Goal: Information Seeking & Learning: Learn about a topic

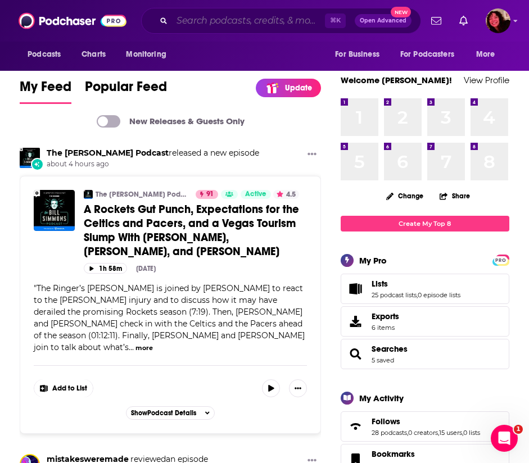
click at [290, 24] on input "Search podcasts, credits, & more..." at bounding box center [248, 21] width 153 height 18
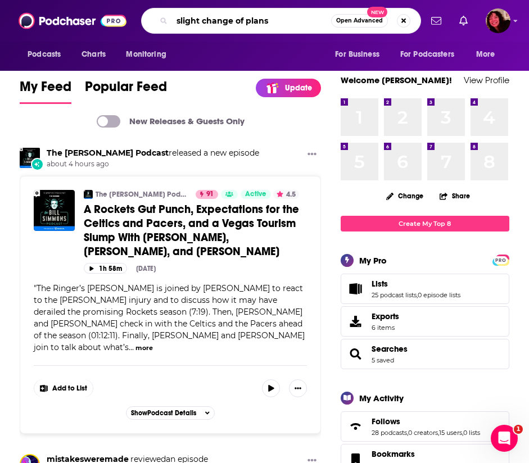
type input "slight change of plans"
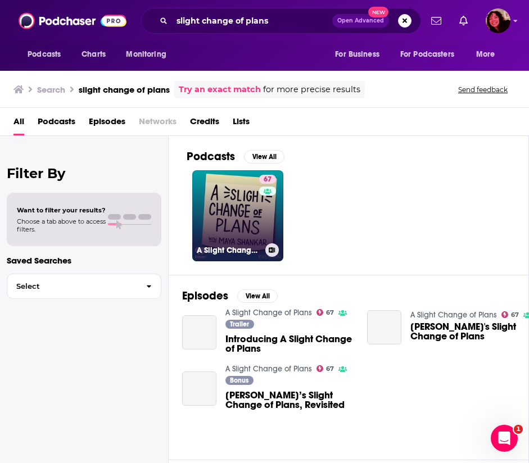
click at [229, 229] on link "67 A Slight Change of Plans" at bounding box center [237, 215] width 91 height 91
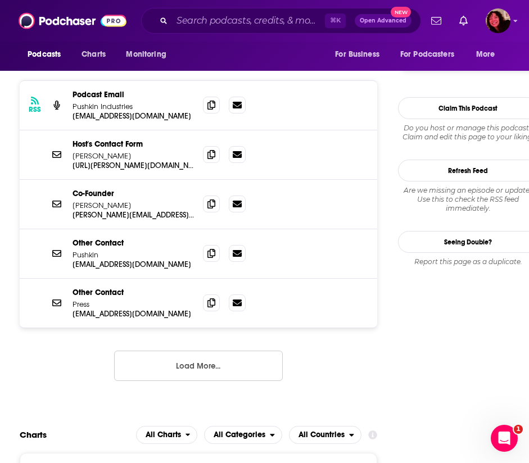
scroll to position [1092, 0]
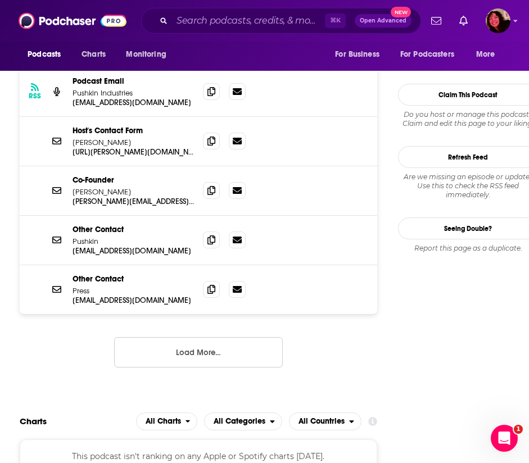
click at [226, 337] on button "Load More..." at bounding box center [198, 352] width 169 height 30
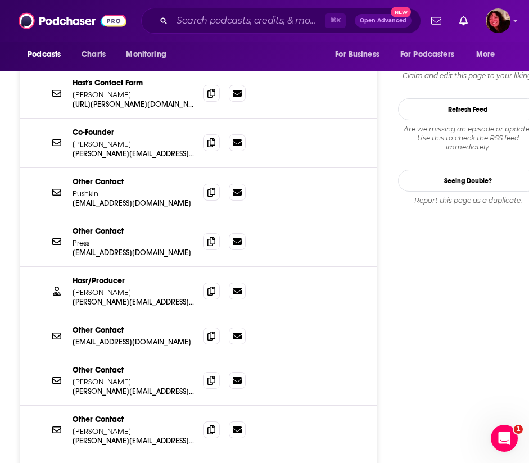
scroll to position [1141, 0]
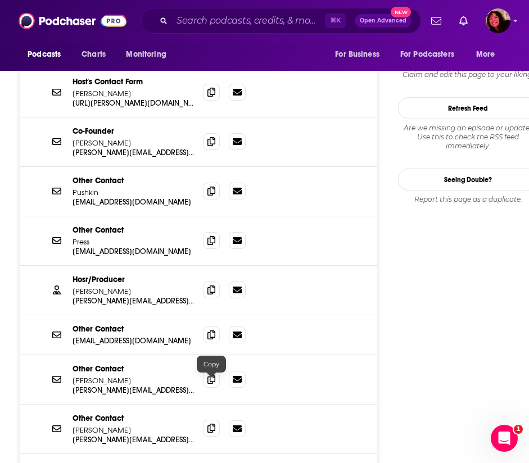
click at [210, 424] on icon at bounding box center [212, 428] width 8 height 9
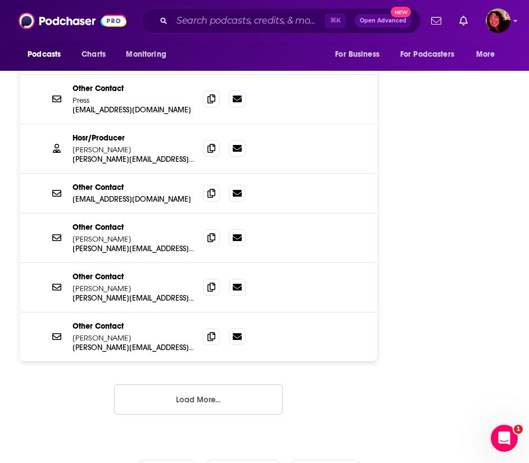
scroll to position [1289, 0]
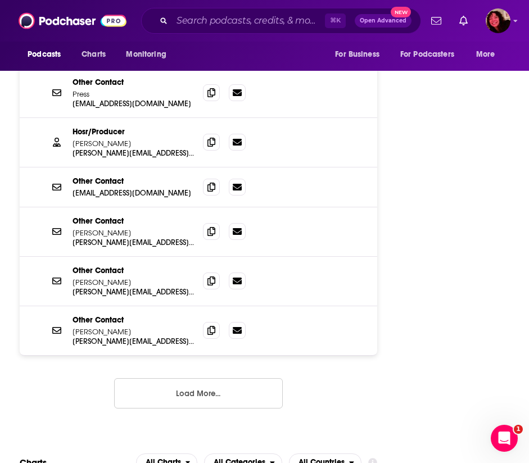
click at [220, 379] on button "Load More..." at bounding box center [198, 394] width 169 height 30
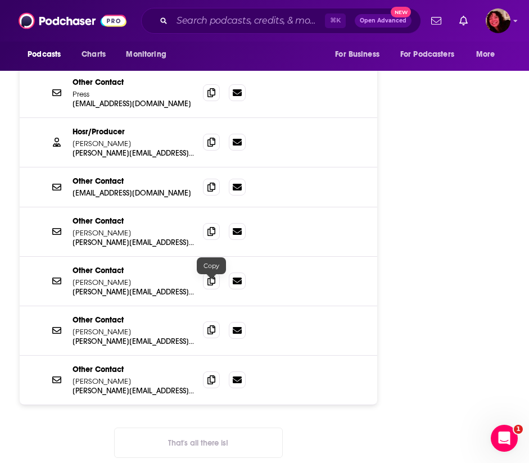
click at [209, 326] on icon at bounding box center [212, 330] width 8 height 9
click at [208, 272] on span at bounding box center [211, 280] width 17 height 17
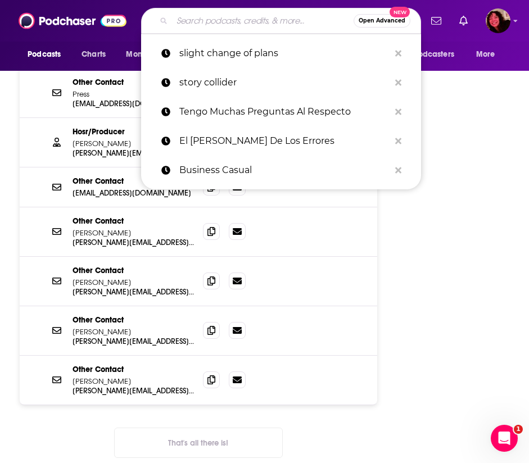
click at [222, 25] on input "Search podcasts, credits, & more..." at bounding box center [263, 21] width 182 height 18
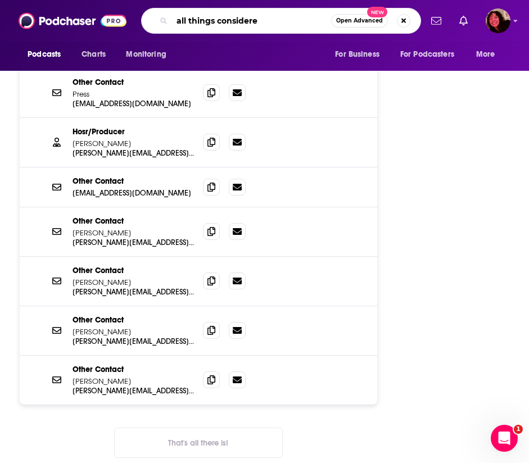
type input "all things considered"
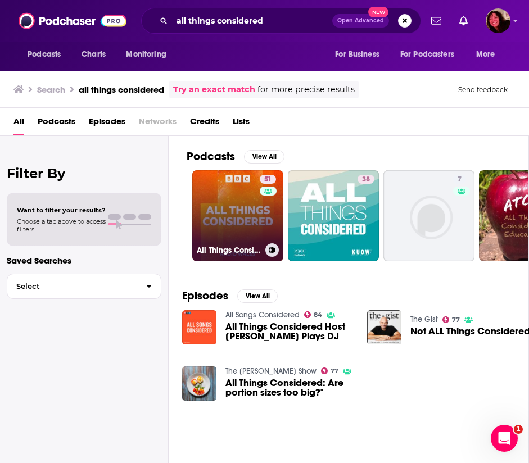
click at [229, 200] on link "51 All Things Considered" at bounding box center [237, 215] width 91 height 91
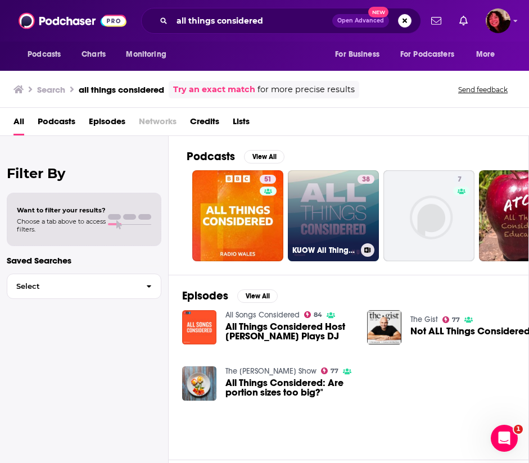
click at [313, 227] on link "38 KUOW All Things Considered" at bounding box center [333, 215] width 91 height 91
click at [351, 222] on link "38 KUOW All Things Considered" at bounding box center [333, 215] width 91 height 91
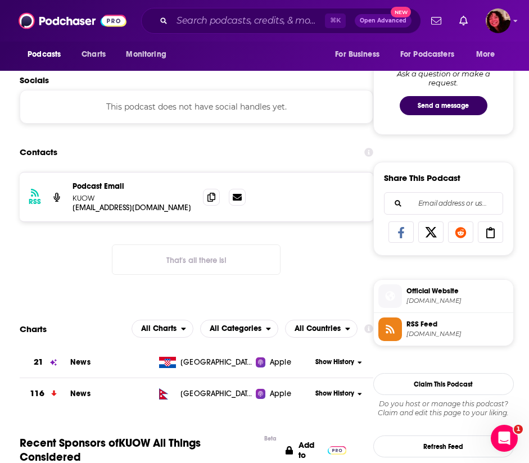
scroll to position [580, 0]
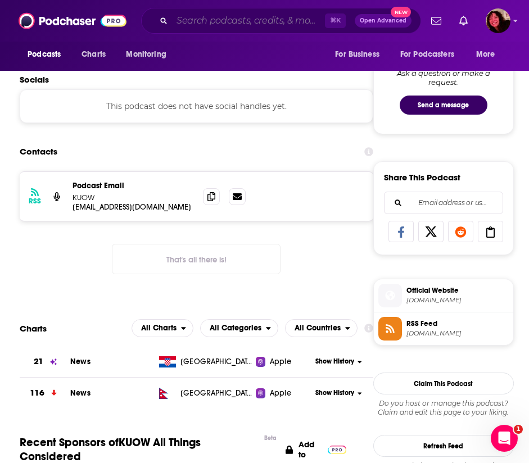
click at [194, 24] on input "Search podcasts, credits, & more..." at bounding box center [248, 21] width 153 height 18
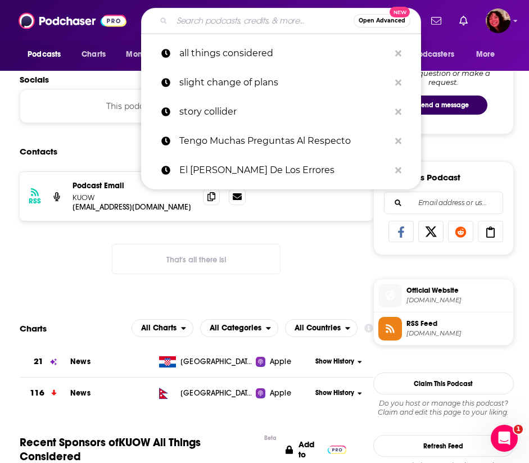
paste input "[PERSON_NAME] Flagrant"
type input "[PERSON_NAME] Flagrant"
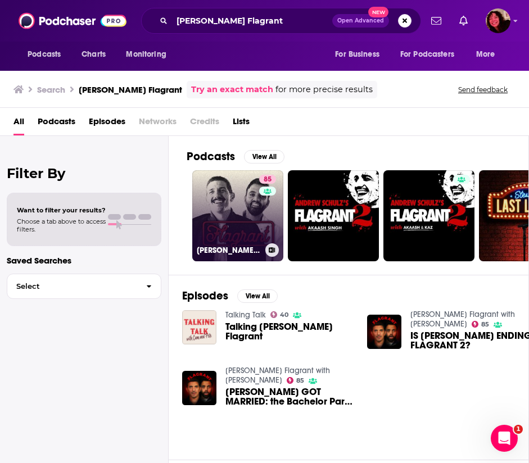
click at [233, 216] on link "85 [PERSON_NAME] Flagrant with [PERSON_NAME]" at bounding box center [237, 215] width 91 height 91
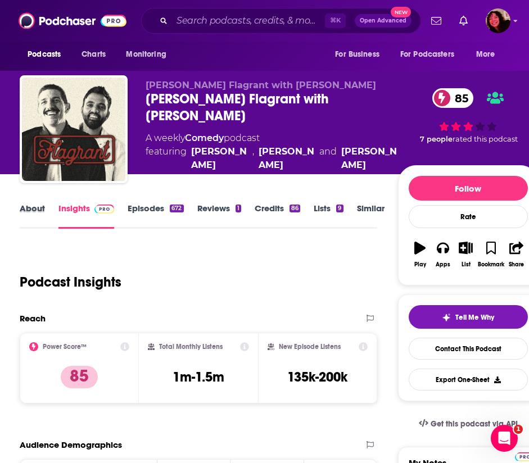
click at [47, 205] on div "About" at bounding box center [39, 216] width 39 height 26
click at [35, 210] on link "About" at bounding box center [32, 216] width 25 height 26
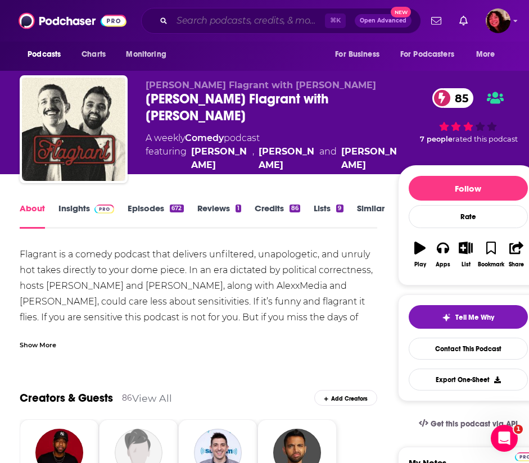
click at [210, 14] on input "Search podcasts, credits, & more..." at bounding box center [248, 21] width 153 height 18
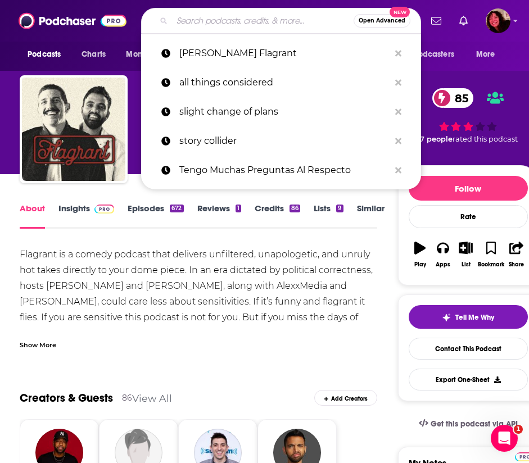
paste input "Casefile True Crime"
type input "Casefile True Crime"
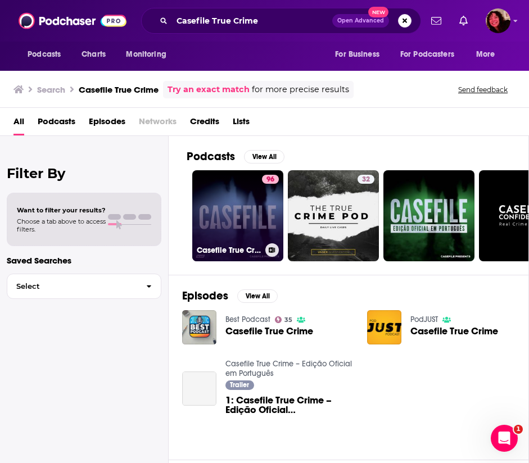
click at [246, 214] on link "96 Casefile True Crime" at bounding box center [237, 215] width 91 height 91
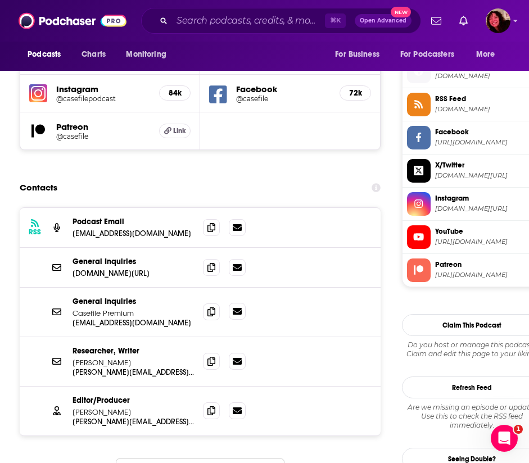
scroll to position [998, 0]
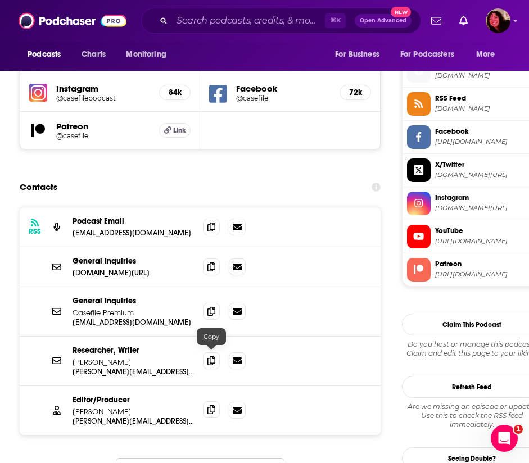
click at [213, 406] on icon at bounding box center [212, 410] width 8 height 9
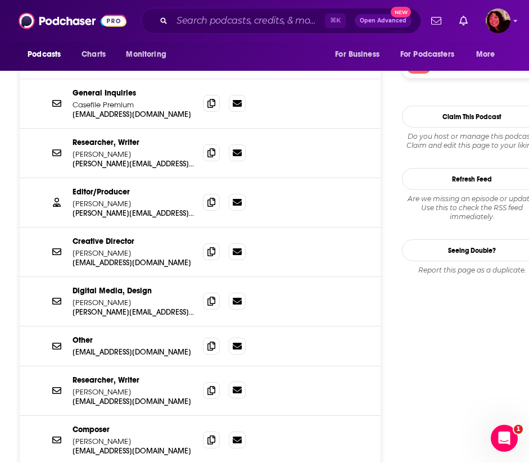
scroll to position [1211, 0]
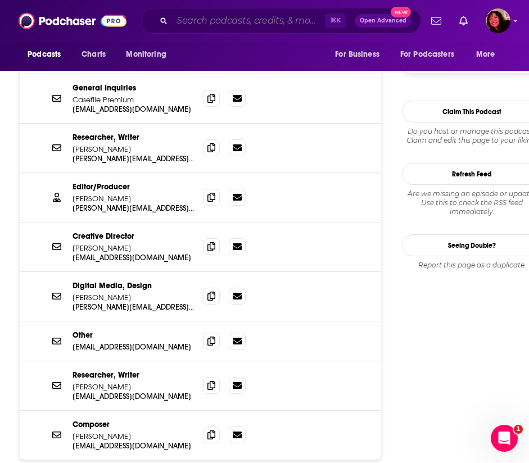
click at [247, 24] on input "Search podcasts, credits, & more..." at bounding box center [248, 21] width 153 height 18
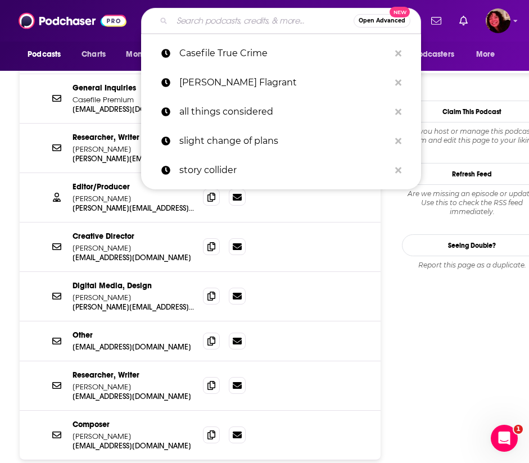
paste input "Crime Writers On...True Crime Review"
type input "Crime Writers On...True Crime Review"
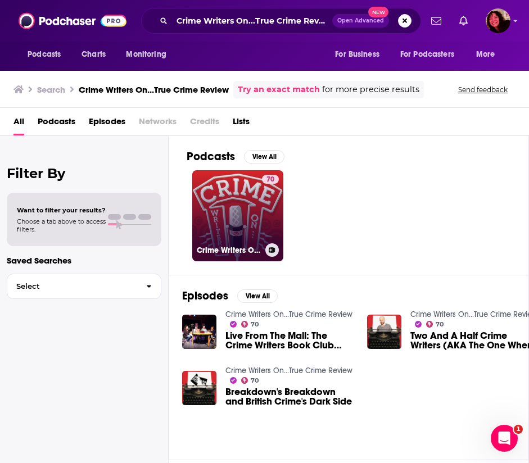
click at [222, 225] on link "70 Crime Writers On...True Crime Review" at bounding box center [237, 215] width 91 height 91
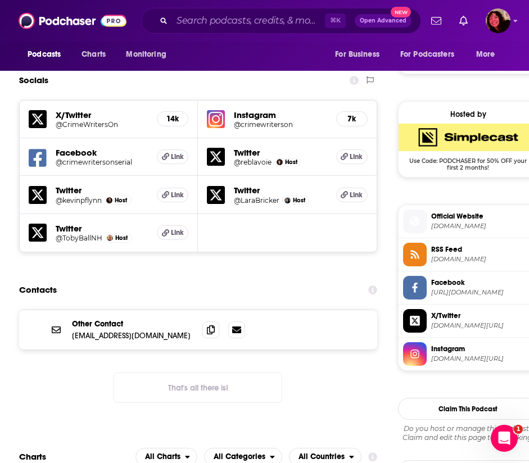
scroll to position [947, 1]
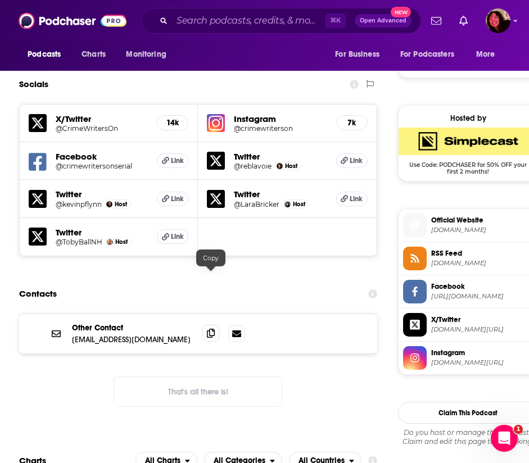
click at [214, 329] on icon at bounding box center [211, 333] width 8 height 9
click at [208, 17] on input "Search podcasts, credits, & more..." at bounding box center [248, 21] width 153 height 18
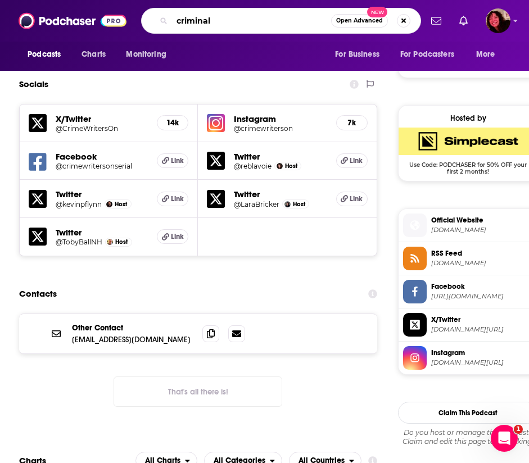
type input "criminal"
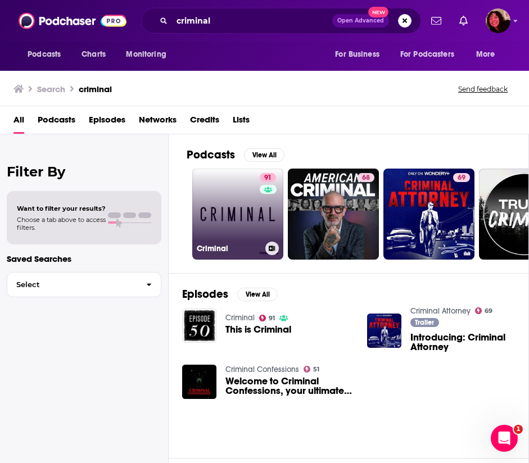
click at [220, 214] on link "91 Criminal" at bounding box center [237, 214] width 91 height 91
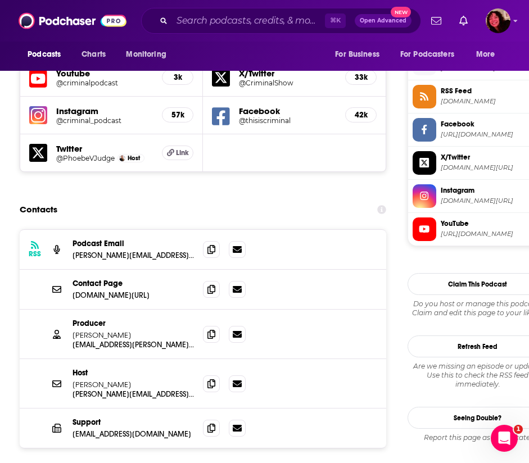
scroll to position [1007, 0]
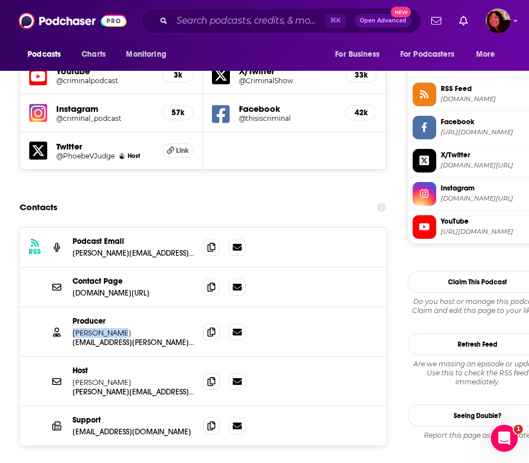
drag, startPoint x: 120, startPoint y: 277, endPoint x: 74, endPoint y: 276, distance: 46.7
click at [74, 328] on p "[PERSON_NAME]" at bounding box center [133, 333] width 121 height 10
copy p "[PERSON_NAME]"
click at [215, 327] on icon at bounding box center [212, 331] width 8 height 9
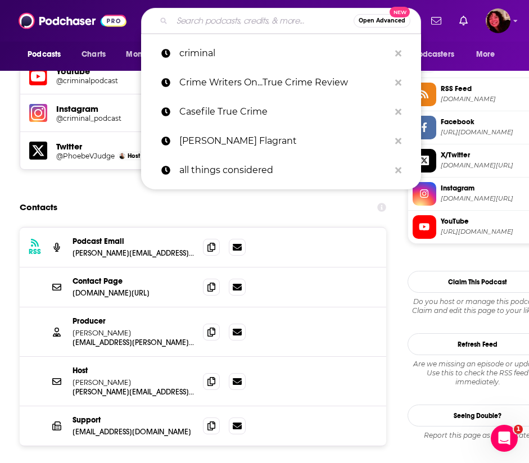
click at [270, 28] on input "Search podcasts, credits, & more..." at bounding box center [263, 21] width 182 height 18
paste input "Criminal Justice Evolution Podcast"
type input "Criminal Justice Evolution Podcast"
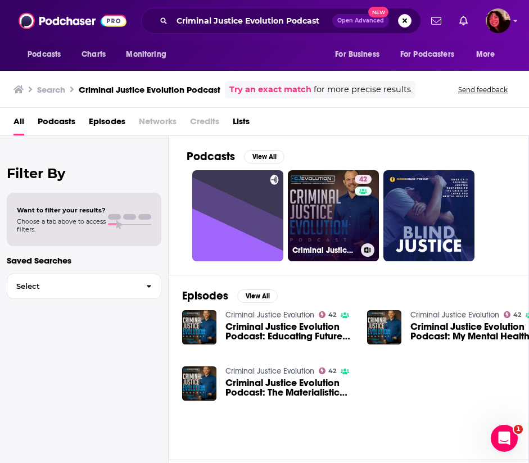
click at [321, 238] on link "42 Criminal Justice Evolution" at bounding box center [333, 215] width 91 height 91
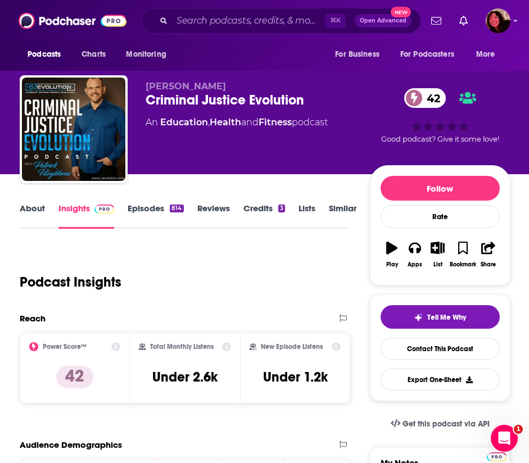
click at [39, 208] on link "About" at bounding box center [32, 216] width 25 height 26
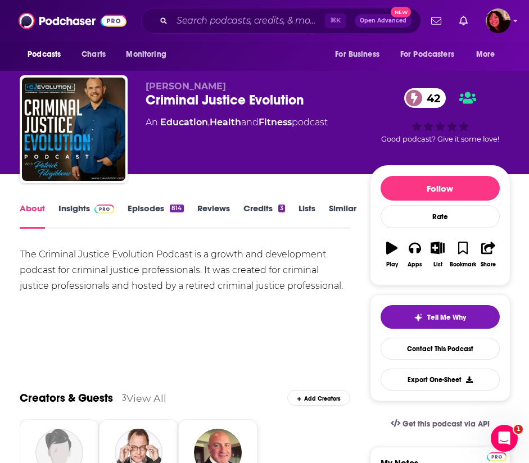
click at [79, 210] on link "Insights" at bounding box center [86, 216] width 56 height 26
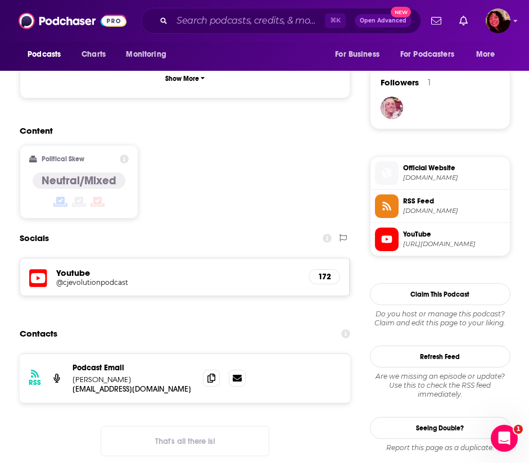
scroll to position [804, 0]
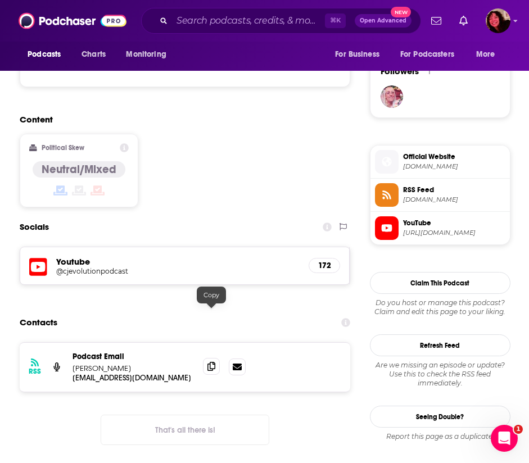
click at [215, 362] on icon at bounding box center [212, 366] width 8 height 9
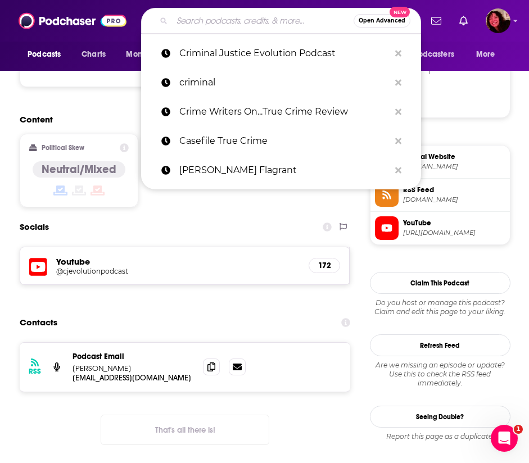
click at [250, 25] on input "Search podcasts, credits, & more..." at bounding box center [263, 21] width 182 height 18
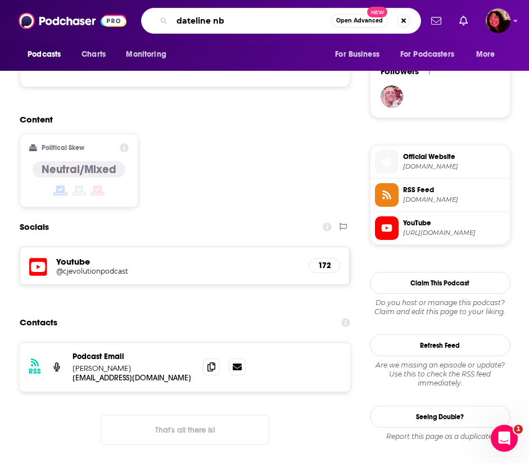
type input "dateline nbc"
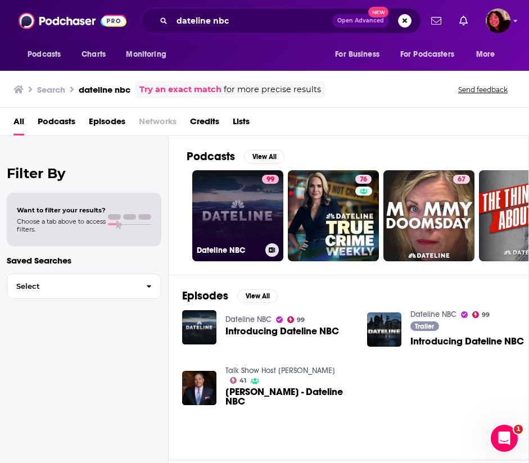
click at [227, 233] on link "99 Dateline NBC" at bounding box center [237, 215] width 91 height 91
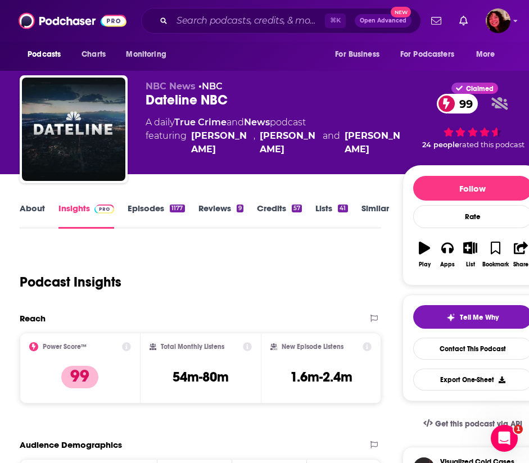
click at [31, 211] on link "About" at bounding box center [32, 216] width 25 height 26
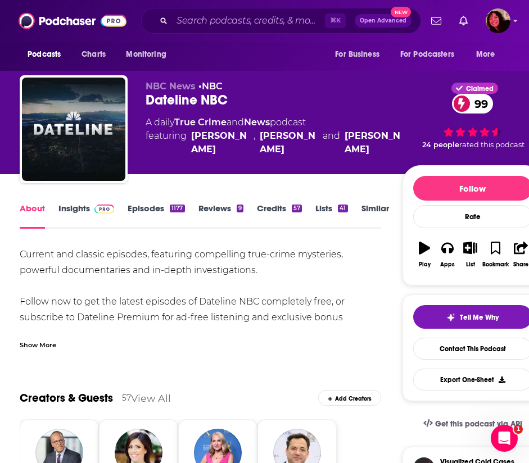
click at [96, 210] on img at bounding box center [104, 209] width 20 height 9
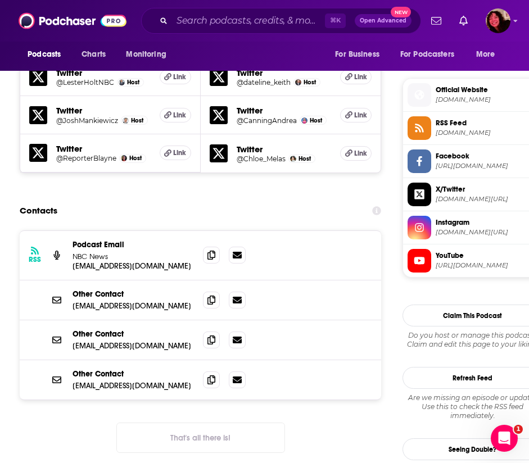
scroll to position [1087, 0]
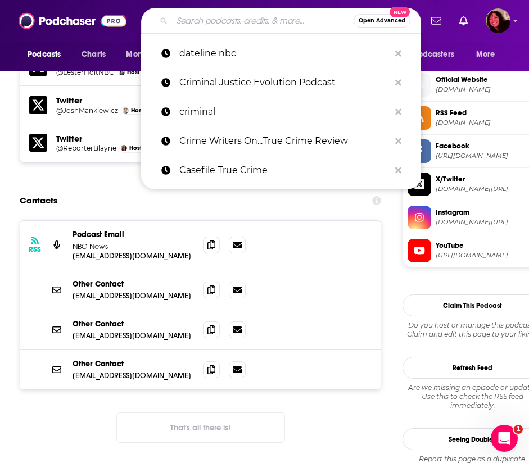
click at [214, 19] on input "Search podcasts, credits, & more..." at bounding box center [263, 21] width 182 height 18
paste input "Everything Happens With [PERSON_NAME]"
type input "Everything Happens With [PERSON_NAME]"
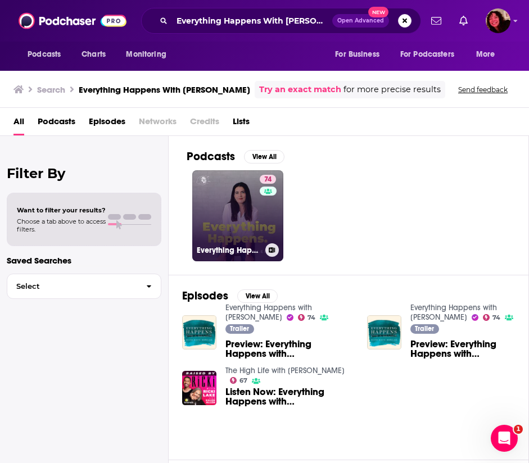
click at [229, 203] on link "74 Everything Happens with [PERSON_NAME]" at bounding box center [237, 215] width 91 height 91
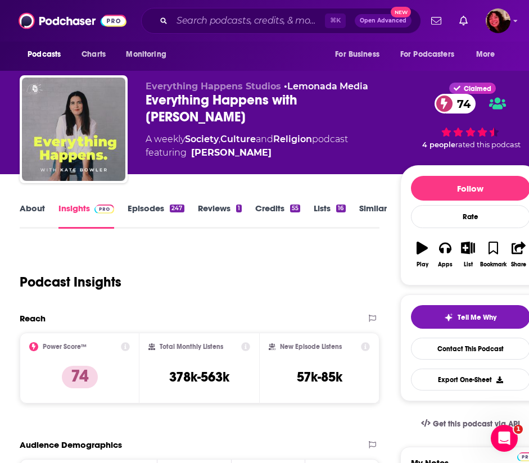
click at [33, 210] on link "About" at bounding box center [32, 216] width 25 height 26
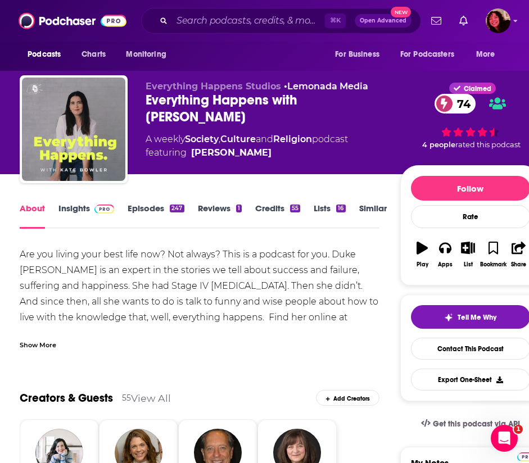
click at [79, 218] on link "Insights" at bounding box center [86, 216] width 56 height 26
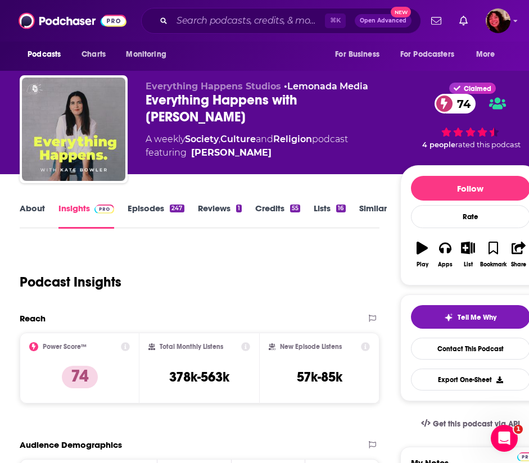
click at [78, 205] on link "Insights" at bounding box center [86, 216] width 56 height 26
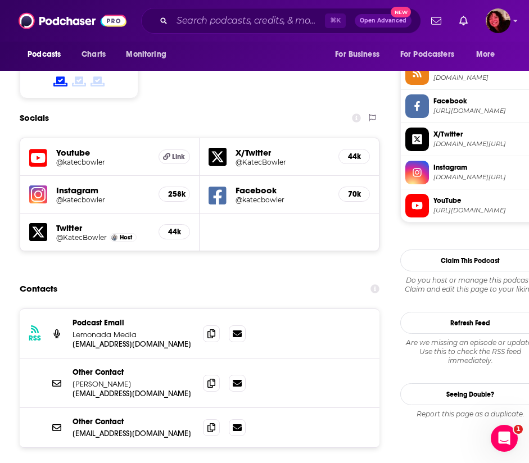
scroll to position [905, 0]
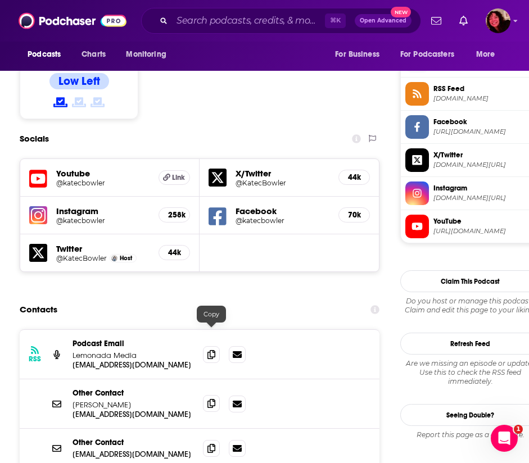
click at [209, 399] on icon at bounding box center [212, 403] width 8 height 9
click at [226, 17] on input "Search podcasts, credits, & more..." at bounding box center [248, 21] width 153 height 18
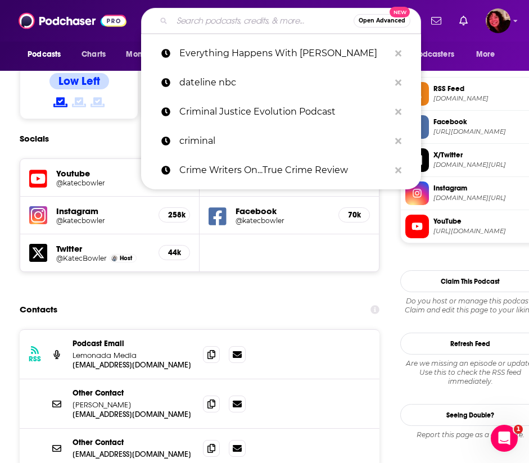
paste input "L.A. Not So Confidential"
type input "L.A. Not So Confidential"
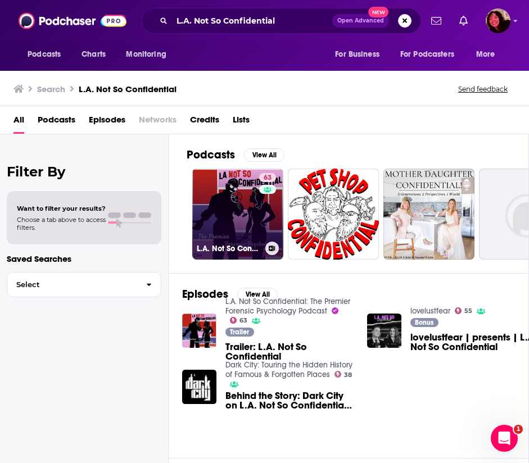
click at [220, 226] on link "63 L.A. Not So Confidential: The Premier Forensic Psychology Podcast" at bounding box center [237, 214] width 91 height 91
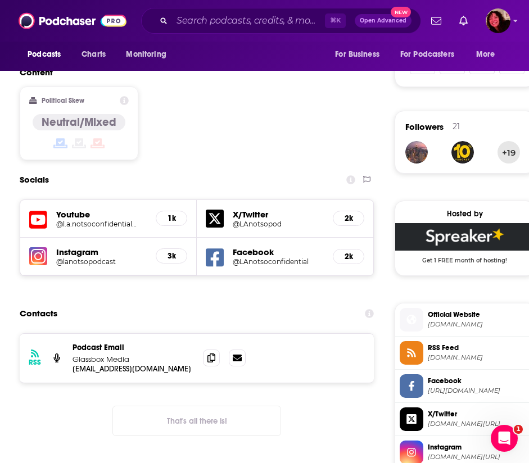
scroll to position [864, 0]
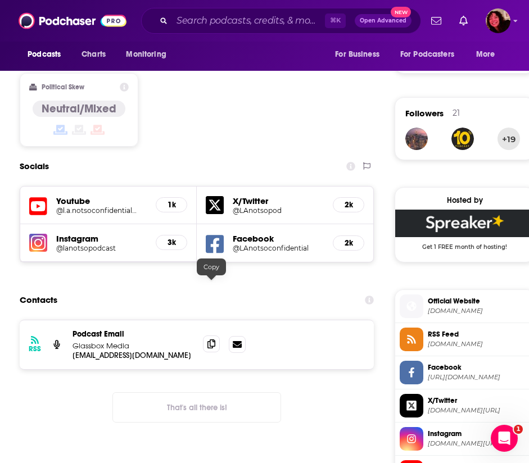
click at [214, 340] on icon at bounding box center [212, 344] width 8 height 9
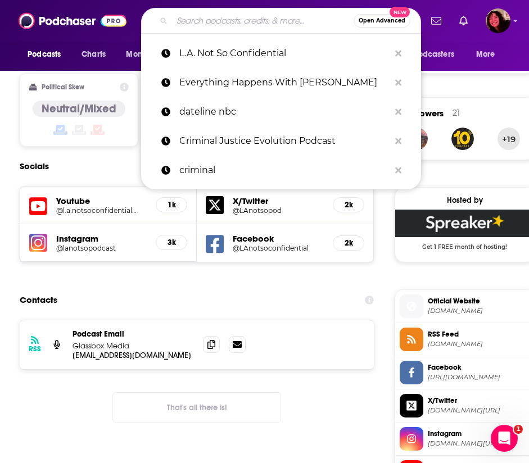
click at [256, 20] on input "Search podcasts, credits, & more..." at bounding box center [263, 21] width 182 height 18
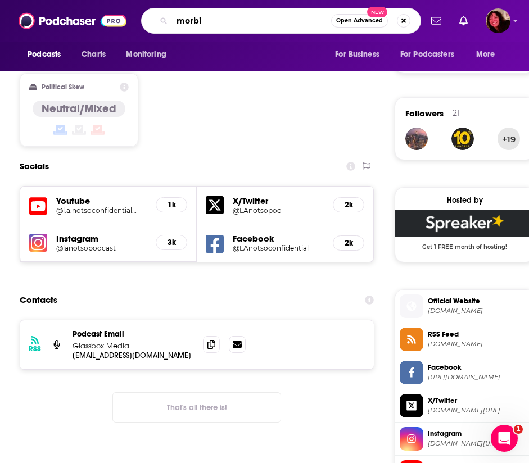
type input "morbid"
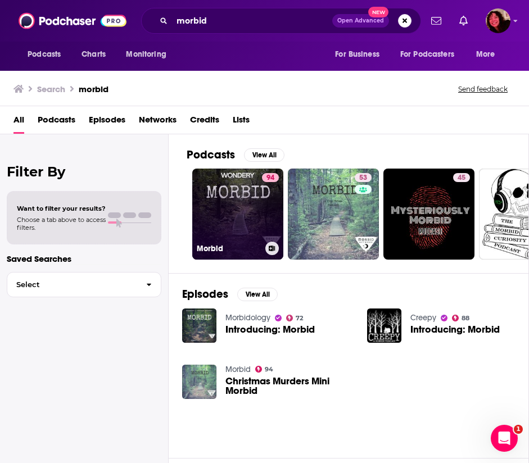
click at [253, 220] on link "94 Morbid" at bounding box center [237, 214] width 91 height 91
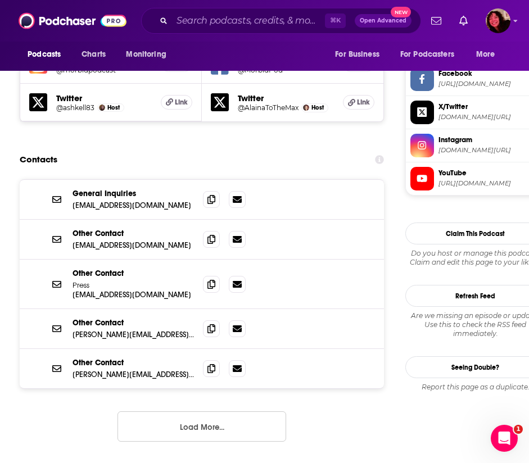
scroll to position [1071, 0]
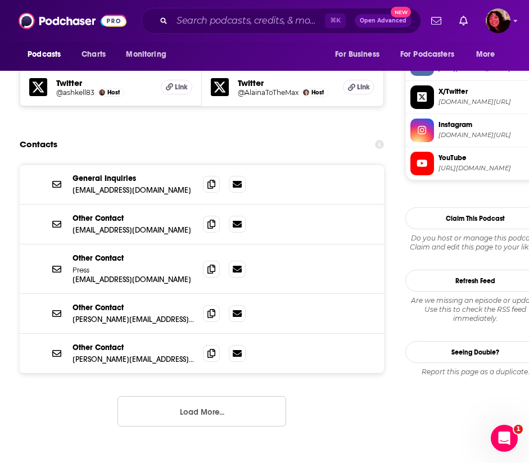
click at [222, 397] on button "Load More..." at bounding box center [202, 412] width 169 height 30
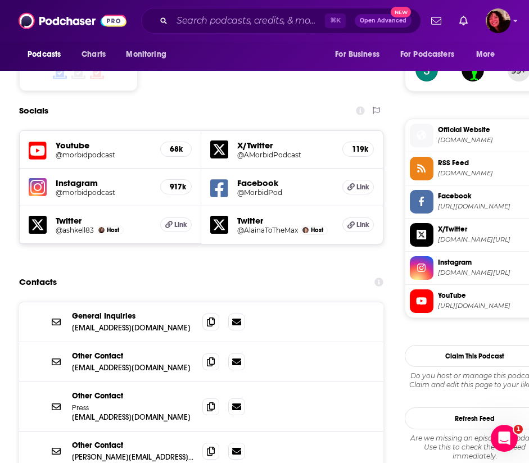
scroll to position [932, 1]
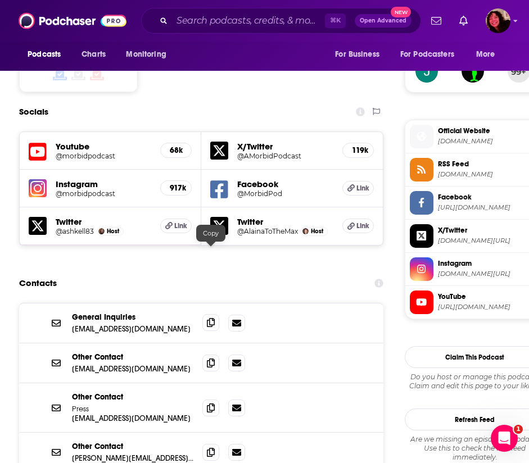
click at [213, 318] on icon at bounding box center [211, 322] width 8 height 9
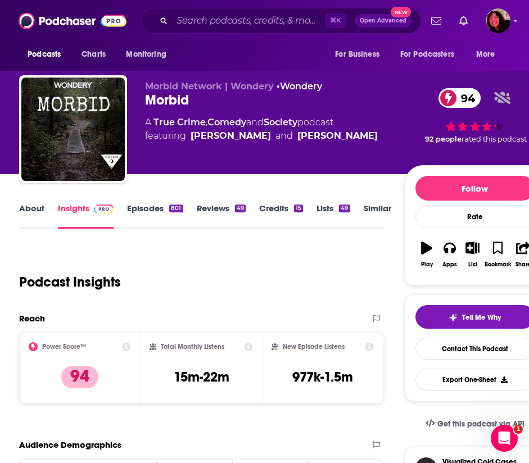
scroll to position [0, 1]
click at [27, 207] on link "About" at bounding box center [31, 216] width 25 height 26
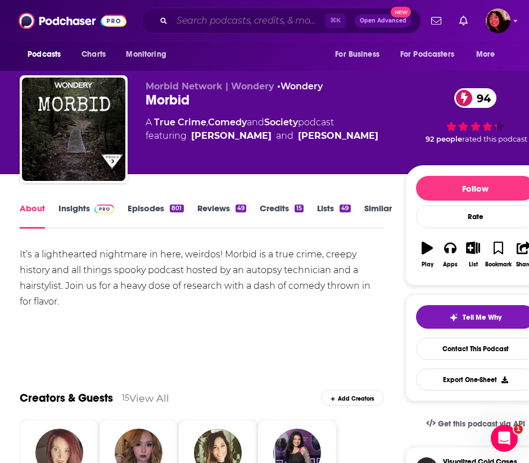
click at [256, 24] on input "Search podcasts, credits, & more..." at bounding box center [248, 21] width 153 height 18
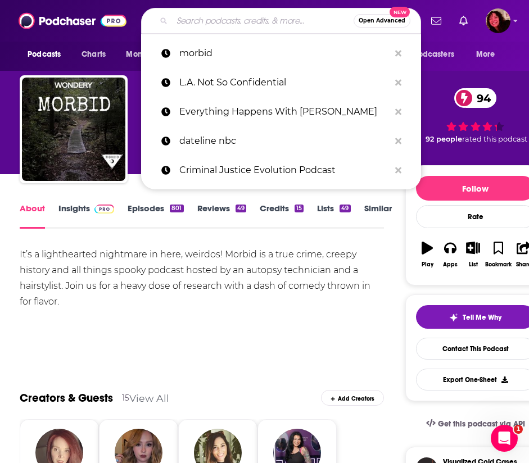
paste input "Murder, Mystery and Makeup with [PERSON_NAME]"
type input "Murder, Mystery and Makeup with [PERSON_NAME]"
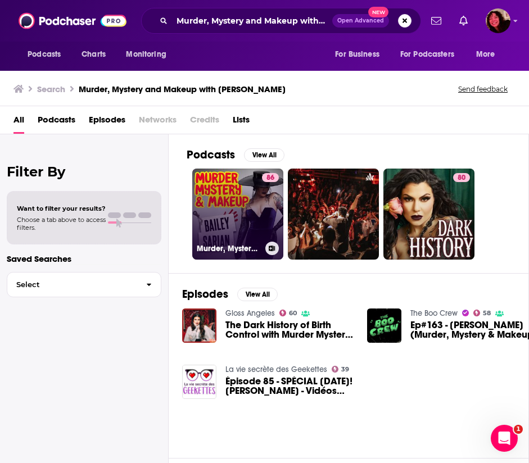
click at [220, 218] on link "86 Murder, Mystery & Makeup" at bounding box center [237, 214] width 91 height 91
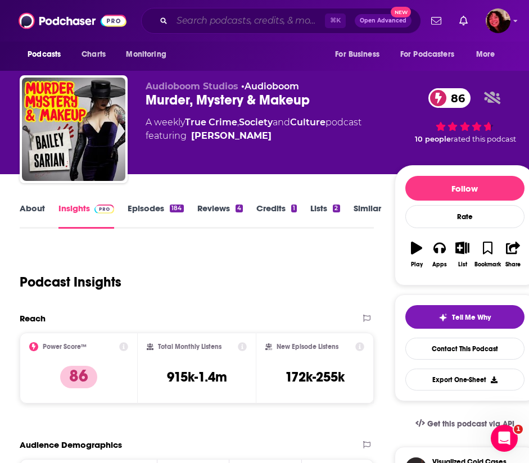
click at [244, 16] on input "Search podcasts, credits, & more..." at bounding box center [248, 21] width 153 height 18
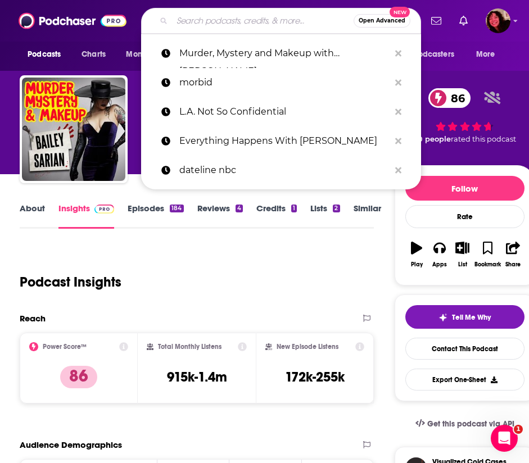
paste input "Something Was Wrong"
type input "Something Was Wrong"
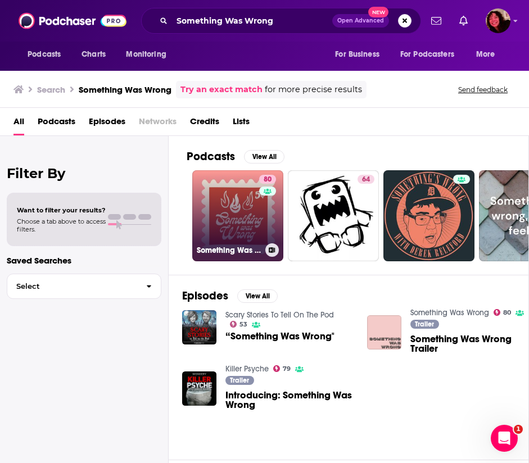
click at [227, 219] on link "80 Something Was Wrong" at bounding box center [237, 215] width 91 height 91
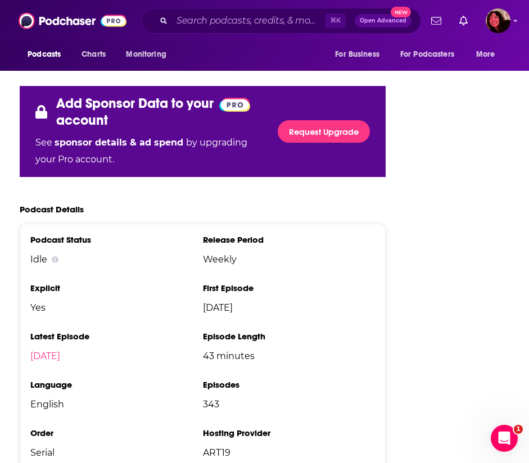
scroll to position [1997, 0]
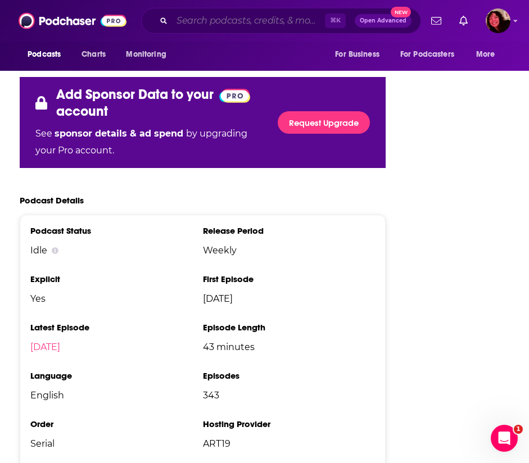
click at [280, 19] on input "Search podcasts, credits, & more..." at bounding box center [248, 21] width 153 height 18
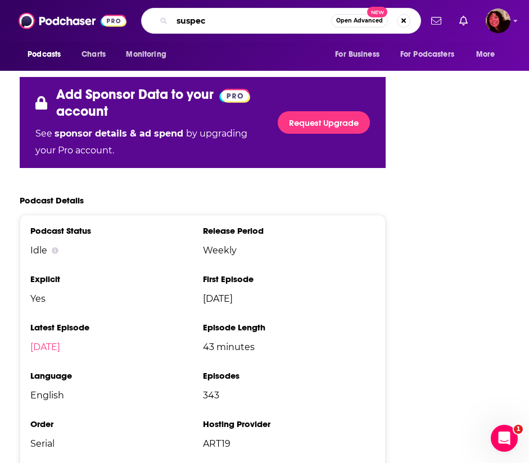
type input "suspect"
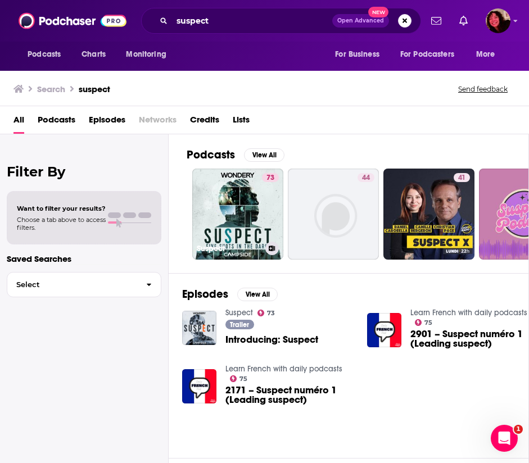
click at [240, 199] on link "73 Suspect" at bounding box center [237, 214] width 91 height 91
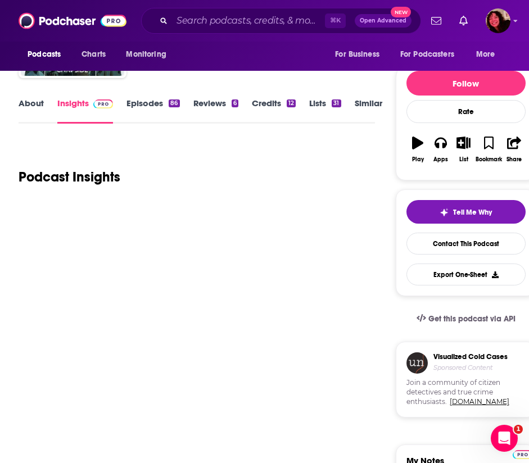
scroll to position [106, 1]
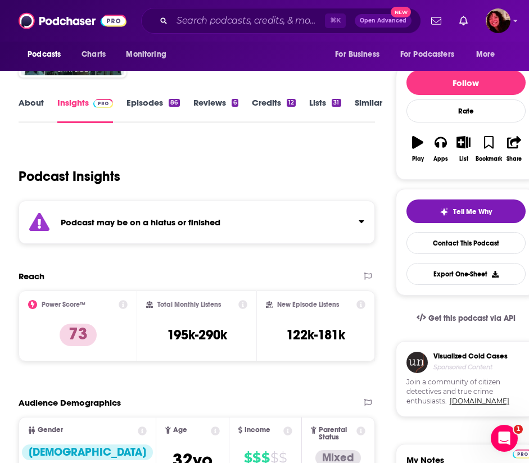
click at [286, 32] on div "⌘ K Open Advanced New" at bounding box center [281, 21] width 280 height 26
click at [282, 16] on input "Search podcasts, credits, & more..." at bounding box center [248, 21] width 153 height 18
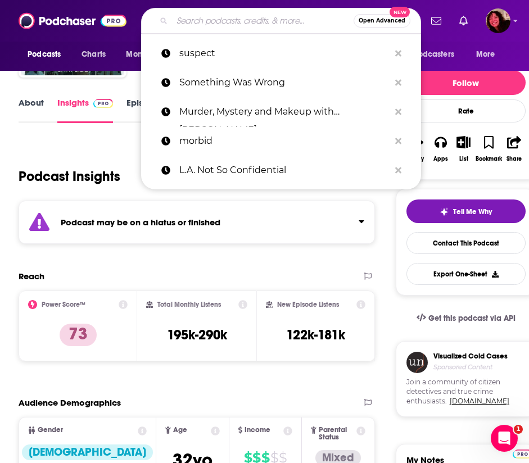
paste input "The Casual Criminalist"
type input "The Casual Criminalist"
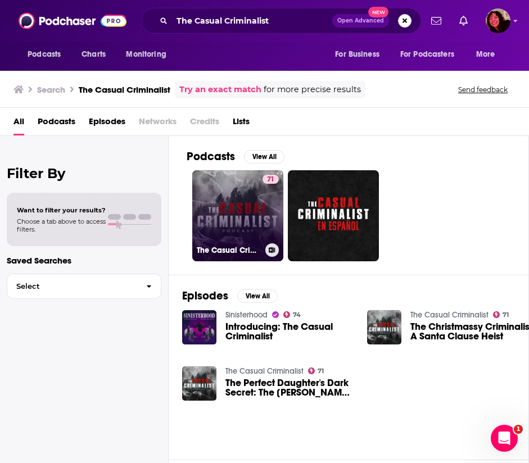
click at [235, 226] on link "71 The Casual Criminalist" at bounding box center [237, 215] width 91 height 91
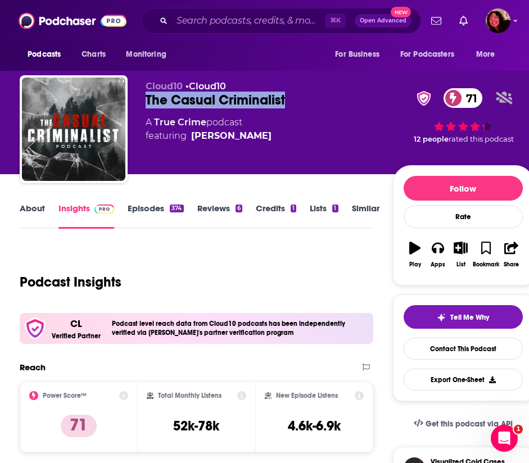
drag, startPoint x: 287, startPoint y: 96, endPoint x: 145, endPoint y: 99, distance: 142.9
click at [145, 99] on div "Cloud10 • Cloud10 The Casual Criminalist 71 A True Crime podcast featuring [PER…" at bounding box center [277, 131] width 514 height 112
copy h2 "The Casual Criminalist"
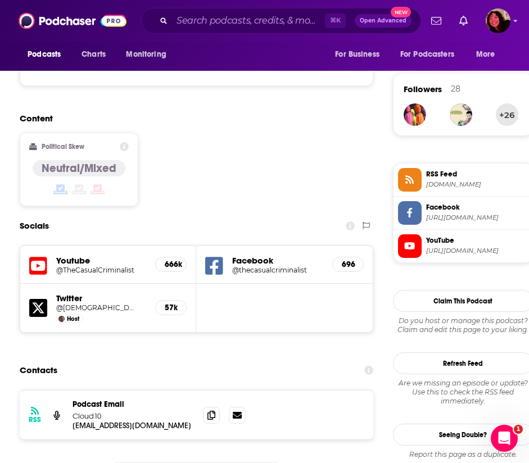
scroll to position [893, 0]
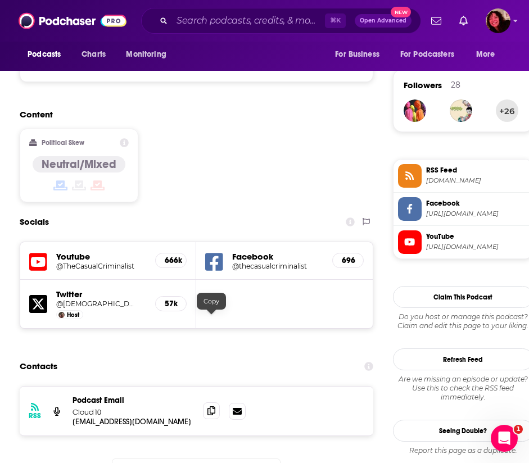
click at [213, 407] on icon at bounding box center [212, 411] width 8 height 9
click at [135, 262] on h5 "@TheCasualCriminalist" at bounding box center [96, 266] width 81 height 8
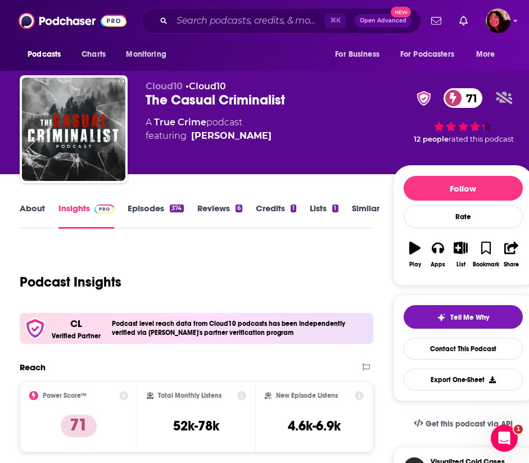
scroll to position [0, 0]
click at [33, 215] on link "About" at bounding box center [32, 216] width 25 height 26
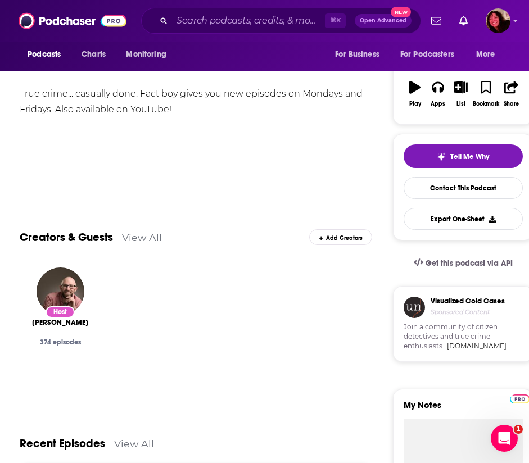
scroll to position [171, 0]
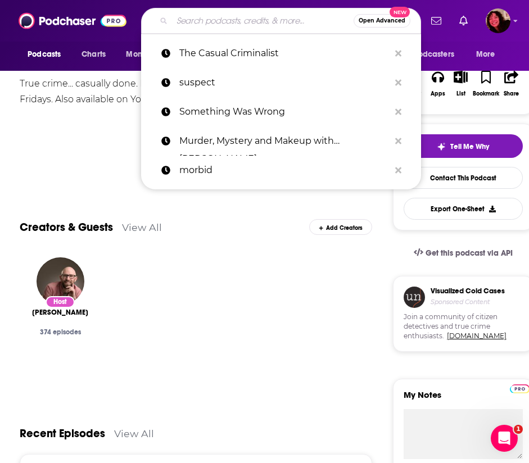
click at [236, 27] on input "Search podcasts, credits, & more..." at bounding box center [263, 21] width 182 height 18
paste input "The [PERSON_NAME] Show"
type input "The [PERSON_NAME] Show"
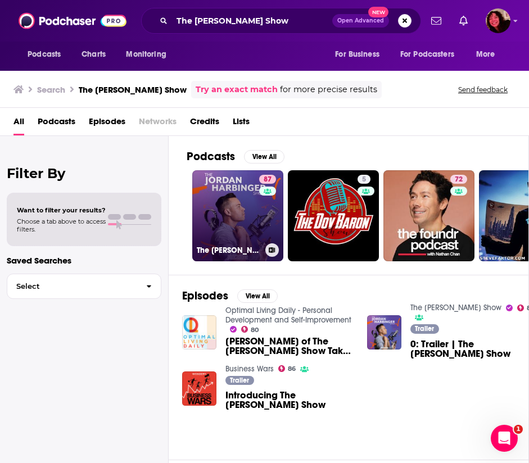
click at [237, 226] on link "87 The [PERSON_NAME] Show" at bounding box center [237, 215] width 91 height 91
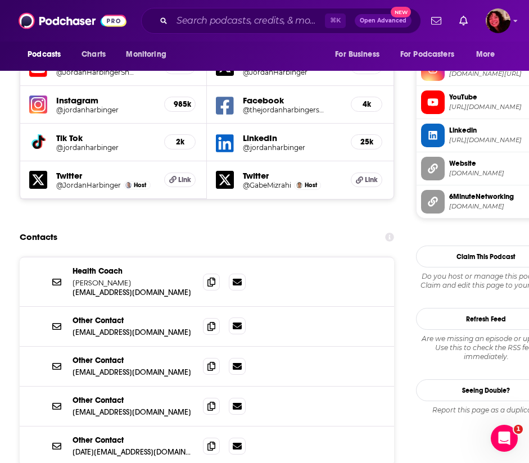
scroll to position [1069, 0]
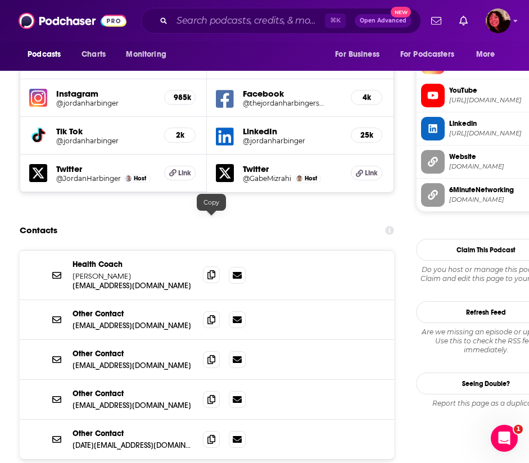
click at [212, 267] on span at bounding box center [211, 275] width 17 height 17
click at [230, 27] on input "Search podcasts, credits, & more..." at bounding box center [248, 21] width 153 height 18
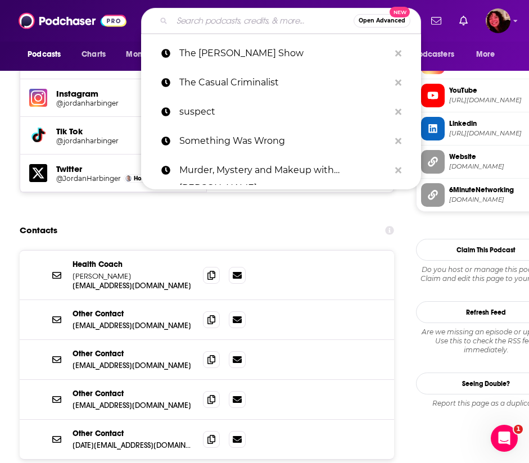
paste input "True Crime News: The Podcast"
type input "True Crime News: The Podcast"
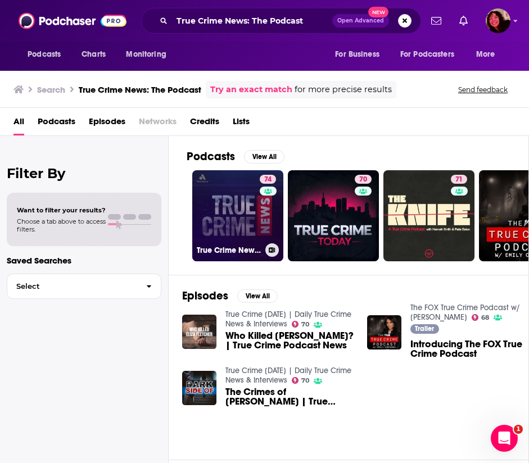
click at [238, 211] on link "74 True Crime News: The Podcast" at bounding box center [237, 215] width 91 height 91
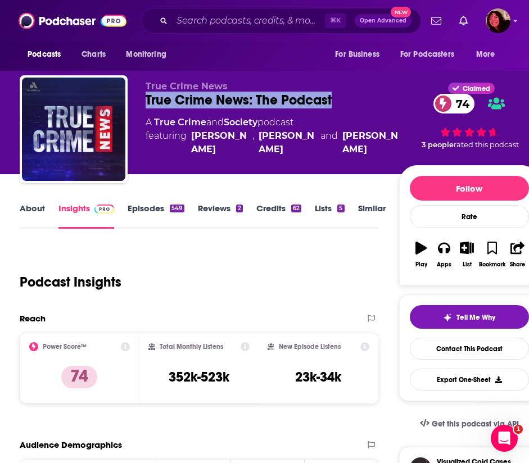
drag, startPoint x: 333, startPoint y: 106, endPoint x: 148, endPoint y: 102, distance: 184.5
click at [148, 102] on div "True Crime News: The Podcast 74" at bounding box center [272, 100] width 253 height 17
copy h2 "True Crime News: The Podcast"
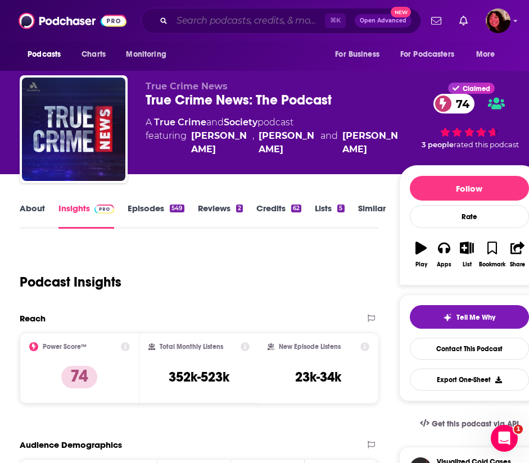
click at [215, 26] on input "Search podcasts, credits, & more..." at bounding box center [248, 21] width 153 height 18
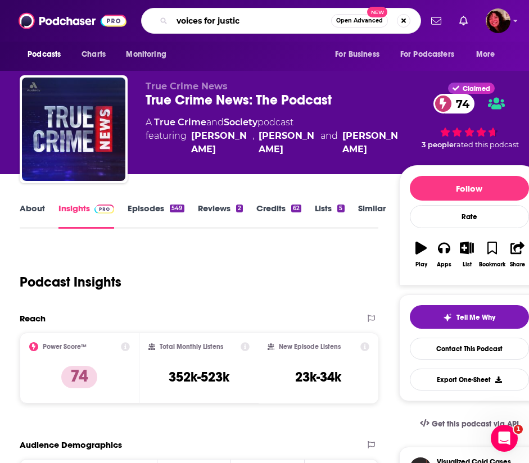
type input "voices for justice"
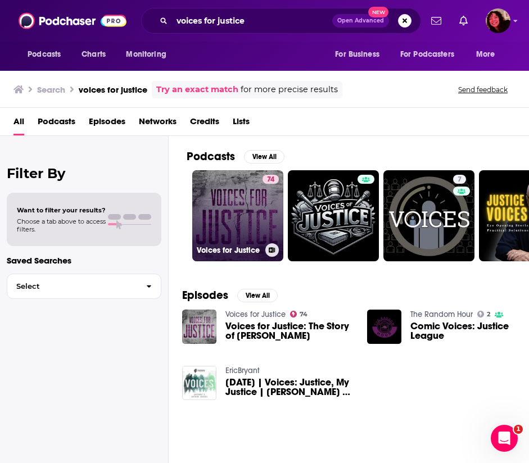
click at [223, 210] on link "74 Voices for Justice" at bounding box center [237, 215] width 91 height 91
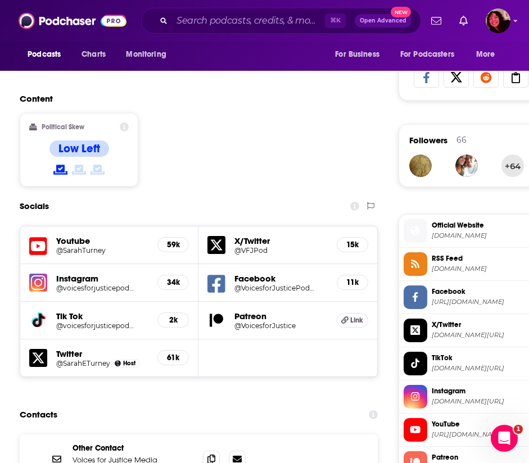
scroll to position [839, 0]
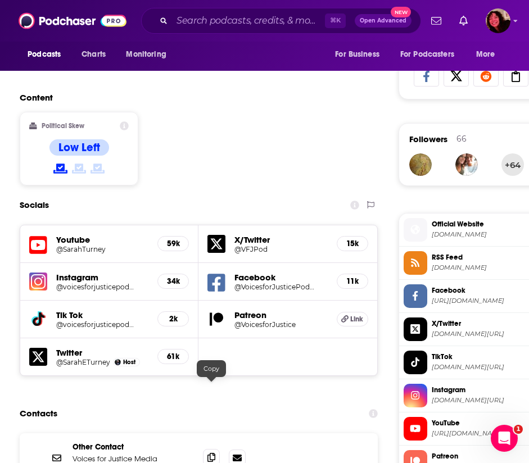
click at [215, 453] on icon at bounding box center [212, 457] width 8 height 9
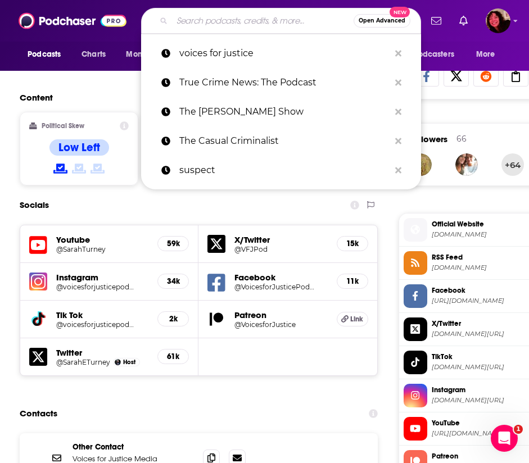
click at [271, 22] on input "Search podcasts, credits, & more..." at bounding box center [263, 21] width 182 height 18
paste input "We Can Do Hard Things With Glennon Doyle"
type input "We Can Do Hard Things With Glennon Doyle"
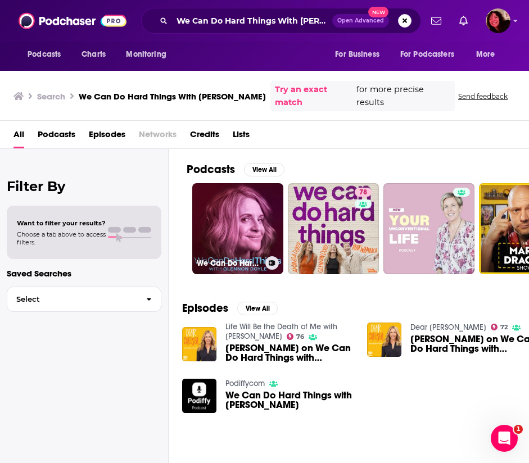
click at [233, 215] on link "We Can Do Hard Things with Glennon Doyle" at bounding box center [237, 228] width 91 height 91
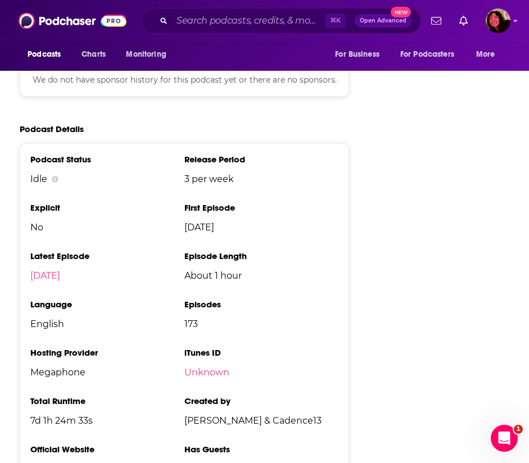
scroll to position [1136, 0]
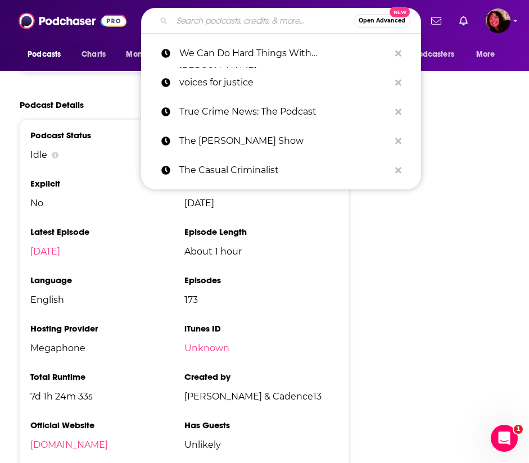
click at [237, 29] on input "Search podcasts, credits, & more..." at bounding box center [263, 21] width 182 height 18
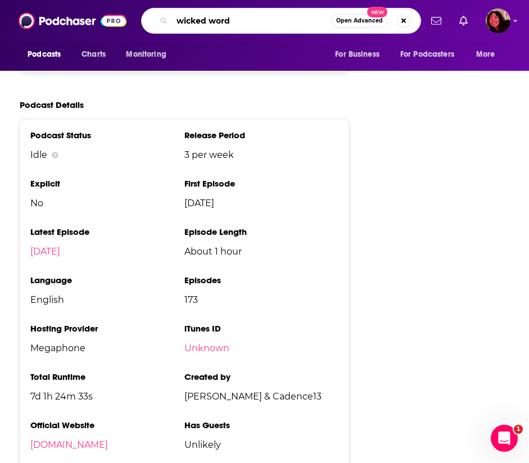
type input "wicked words"
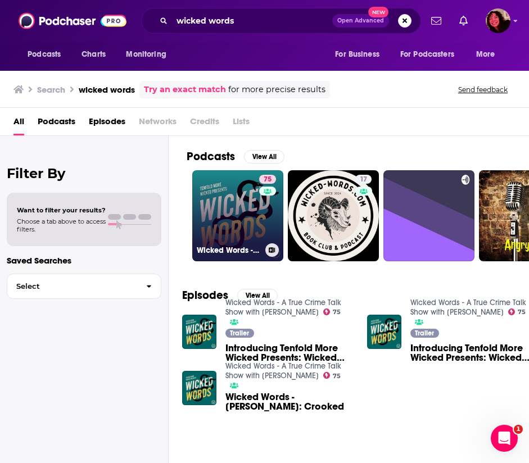
click at [238, 202] on link "75 Wicked Words - A True Crime Talk Show with Kate Winkler Dawson" at bounding box center [237, 215] width 91 height 91
